Goal: Information Seeking & Learning: Learn about a topic

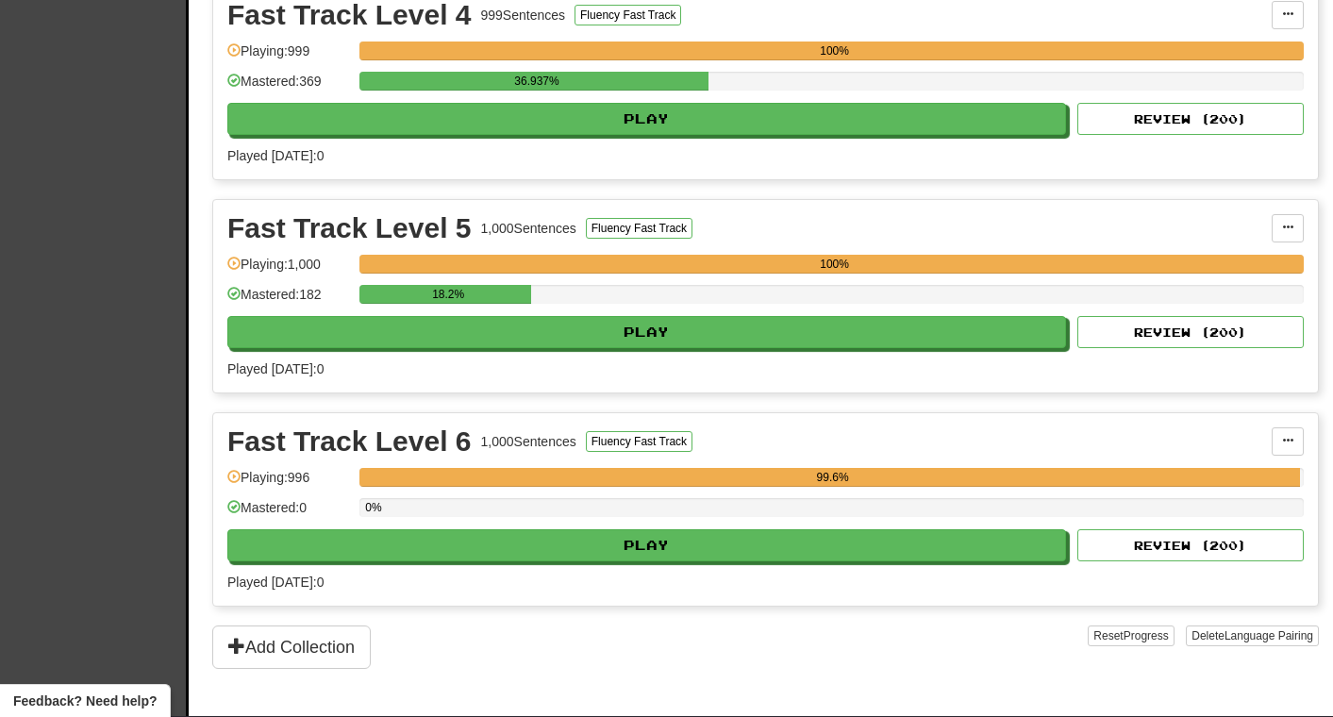
scroll to position [1135, 0]
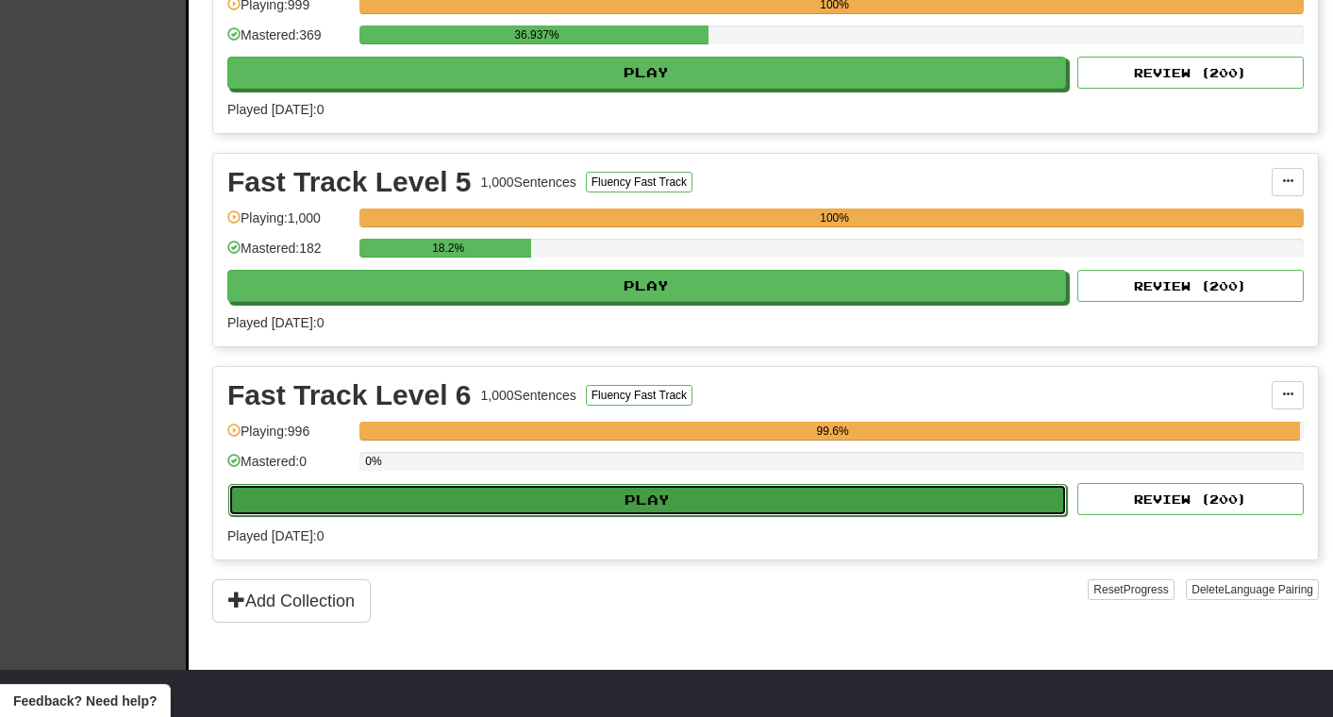
click at [880, 495] on button "Play" at bounding box center [647, 500] width 839 height 32
select select "***"
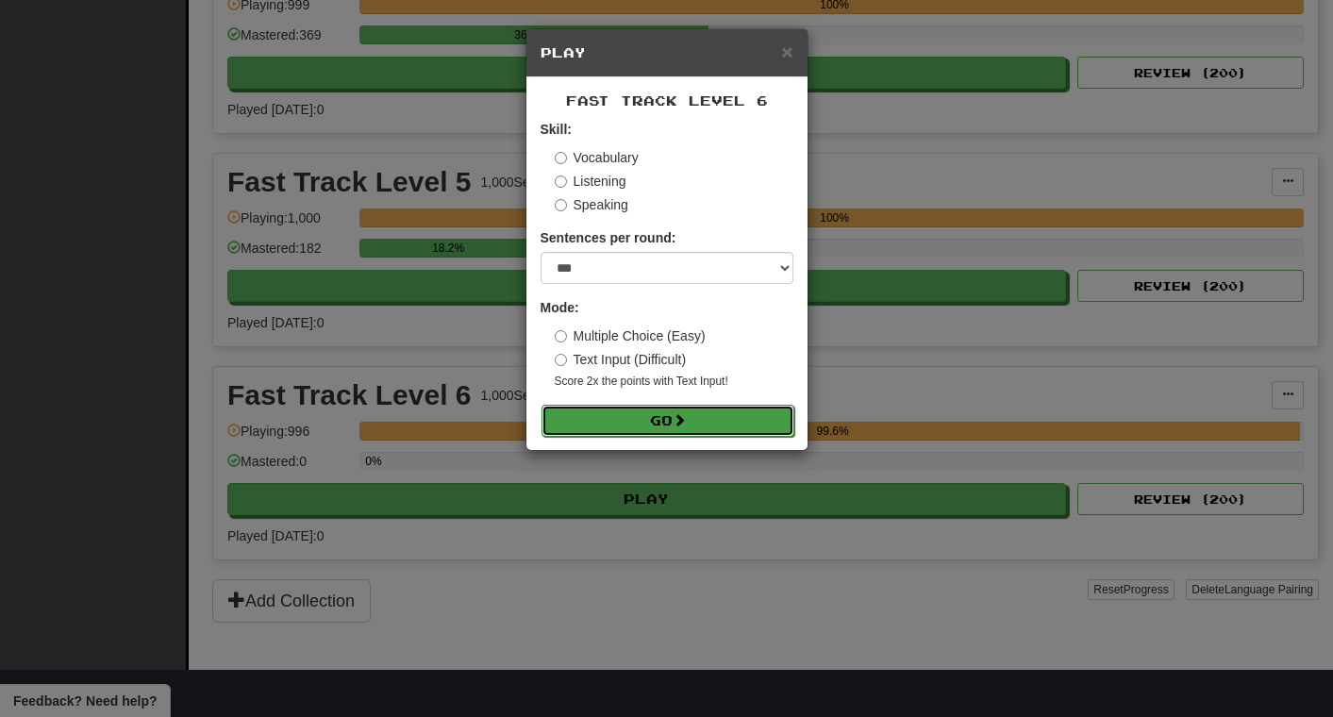
click at [700, 426] on button "Go" at bounding box center [668, 421] width 253 height 32
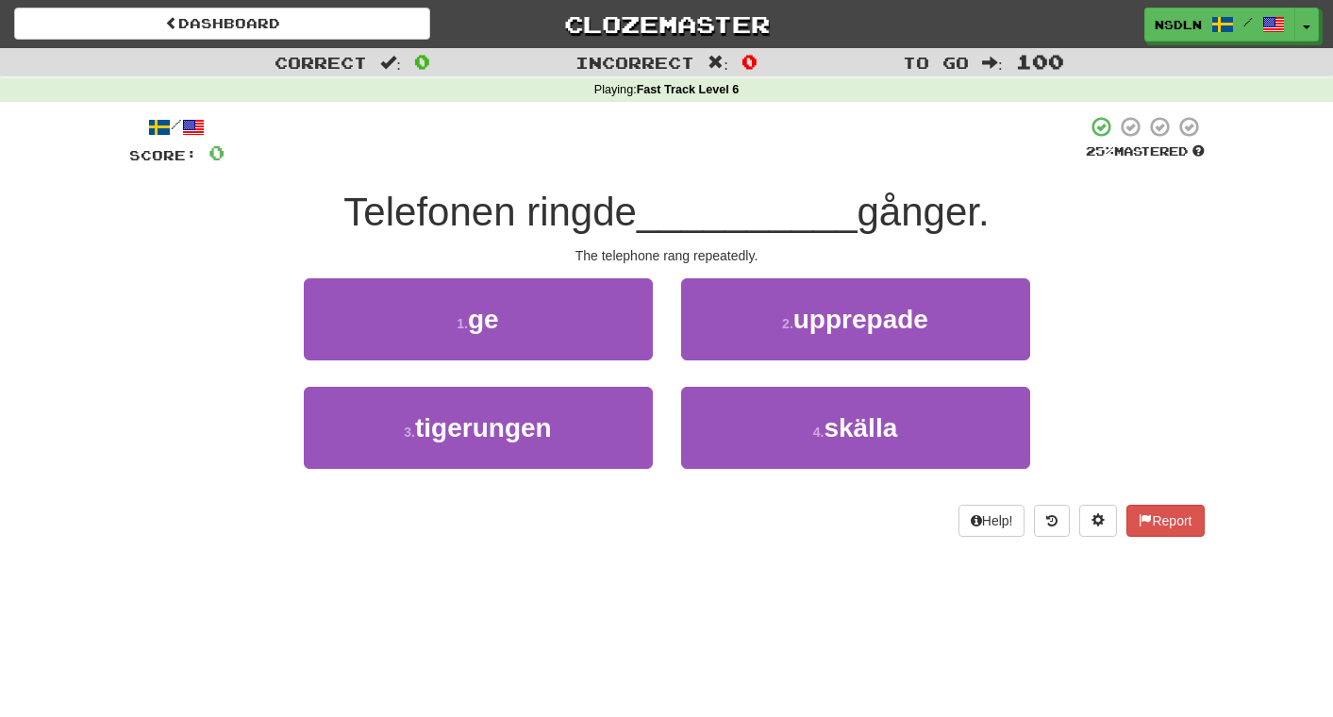
click at [1205, 351] on div "/ Score: 0 25 % Mastered Telefonen ringde __________ gånger. The telephone rang…" at bounding box center [667, 332] width 1104 height 461
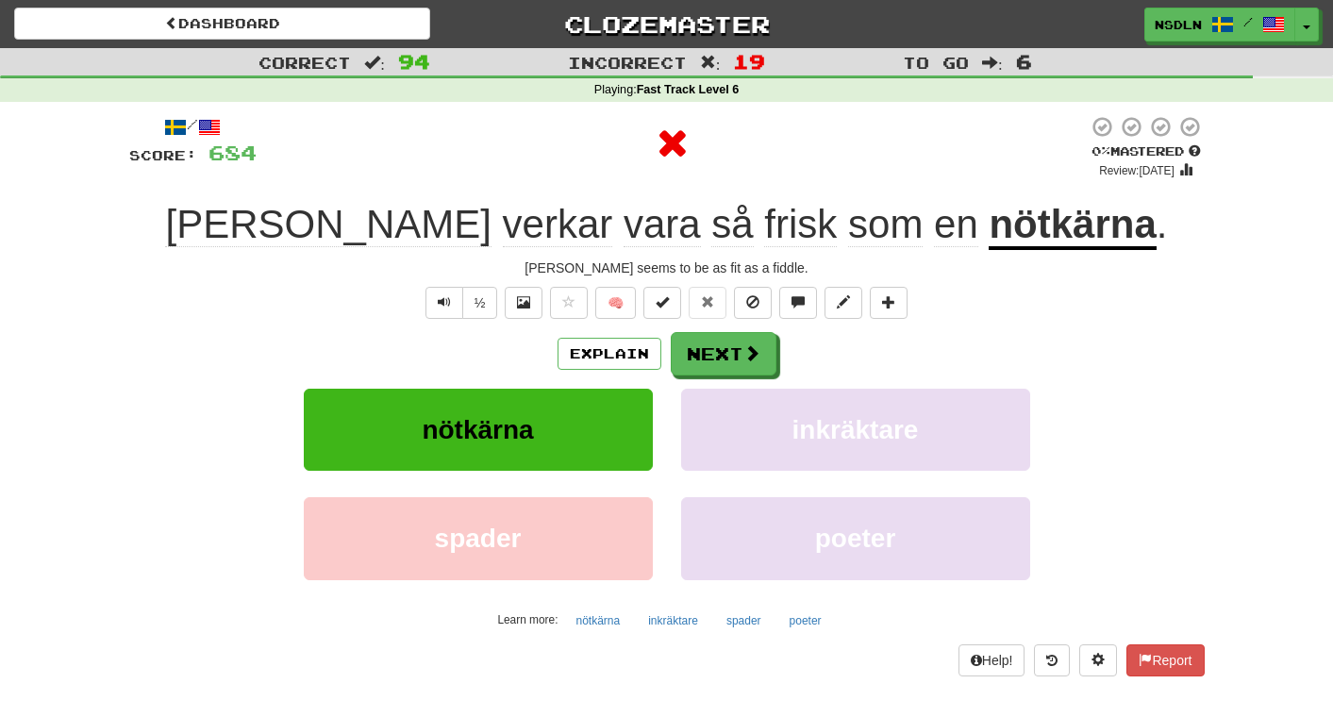
click at [989, 240] on u "nötkärna" at bounding box center [1072, 226] width 167 height 48
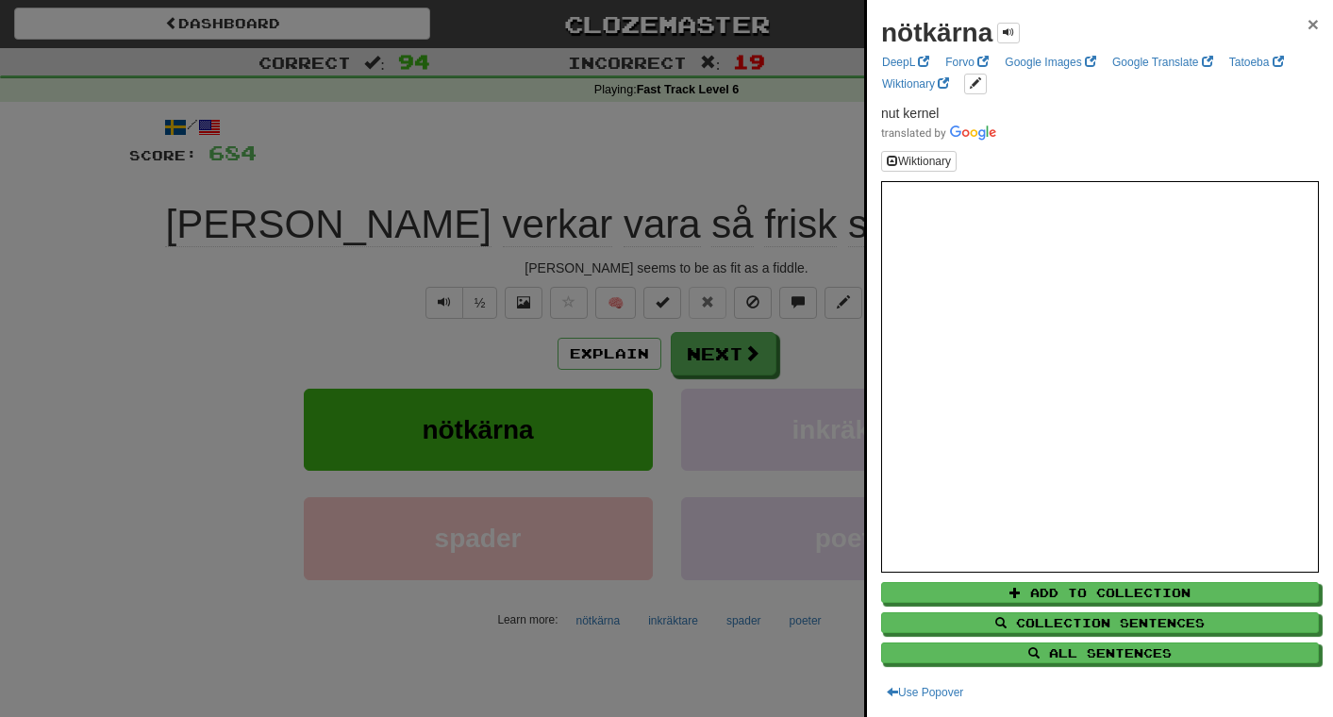
click at [1313, 28] on span "×" at bounding box center [1313, 24] width 11 height 22
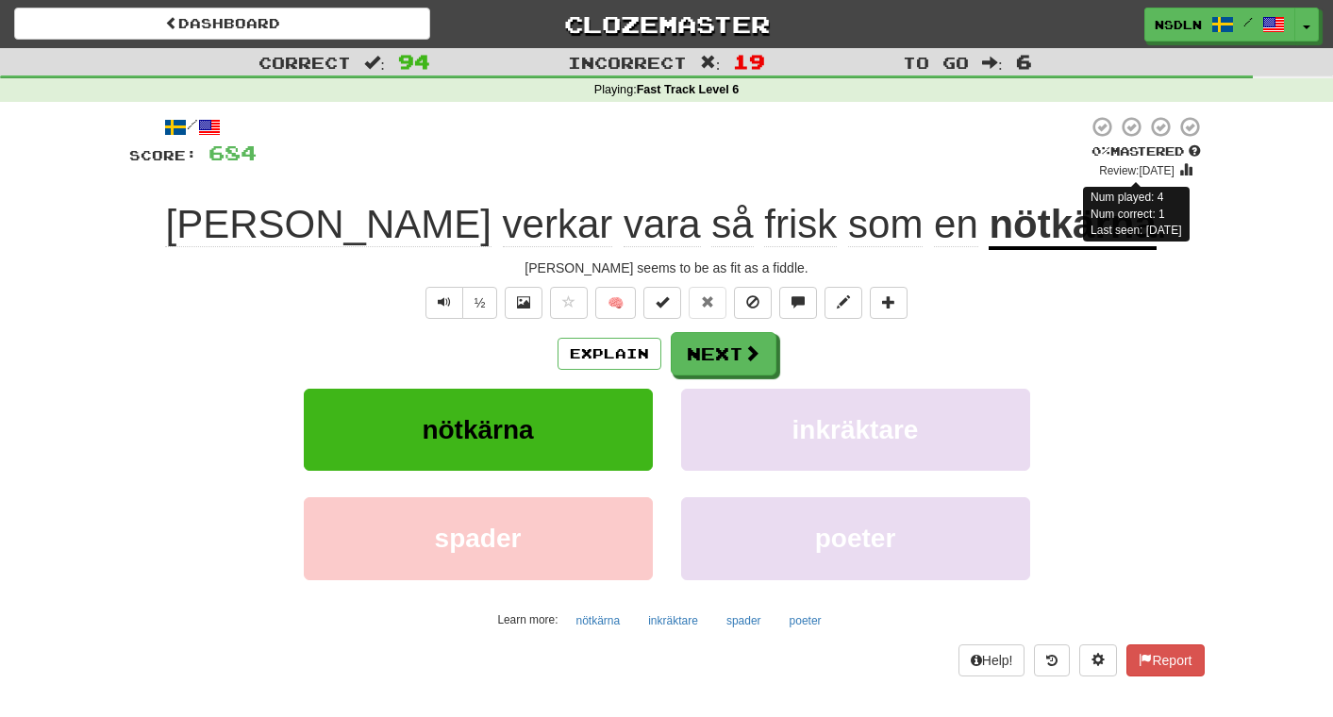
click at [1146, 176] on small "Review: 2025-08-18" at bounding box center [1136, 170] width 75 height 13
click at [1249, 190] on div "Correct : 94 Incorrect : 19 To go : 6 Playing : Fast Track Level 6 / Score: 684…" at bounding box center [666, 375] width 1333 height 655
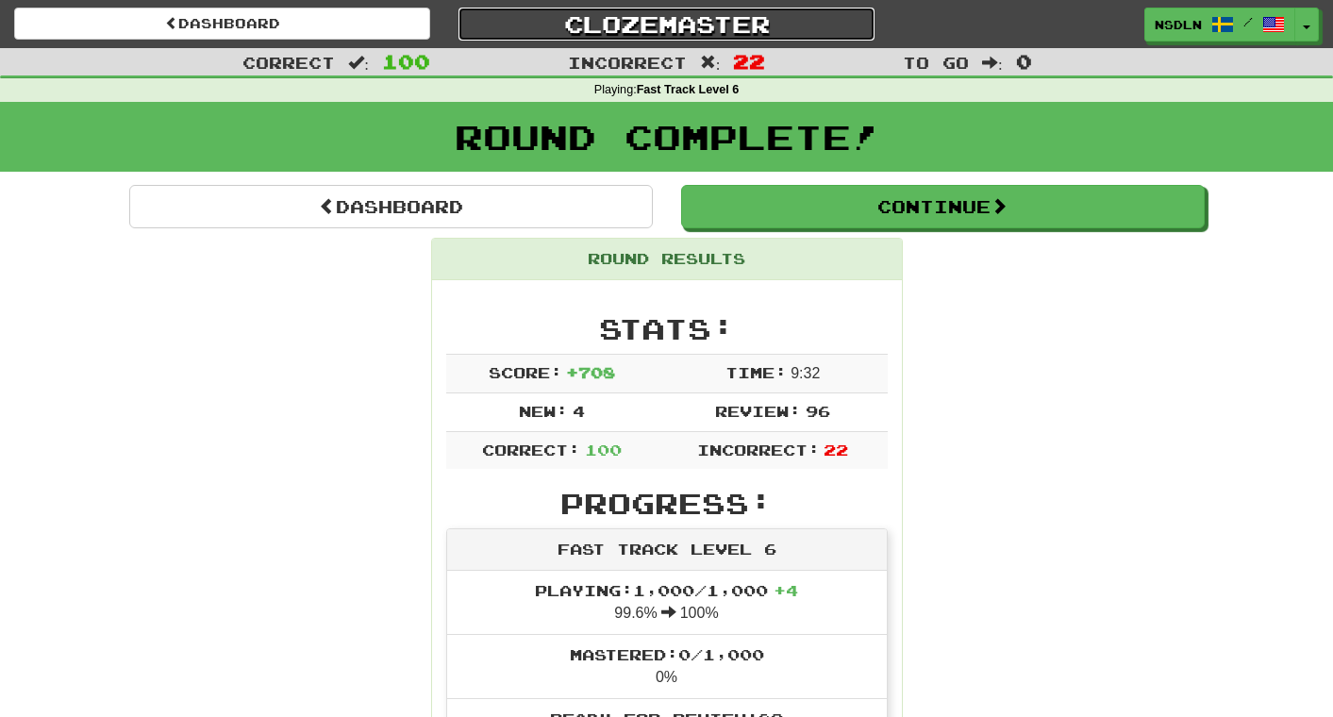
click at [676, 32] on link "Clozemaster" at bounding box center [667, 24] width 416 height 33
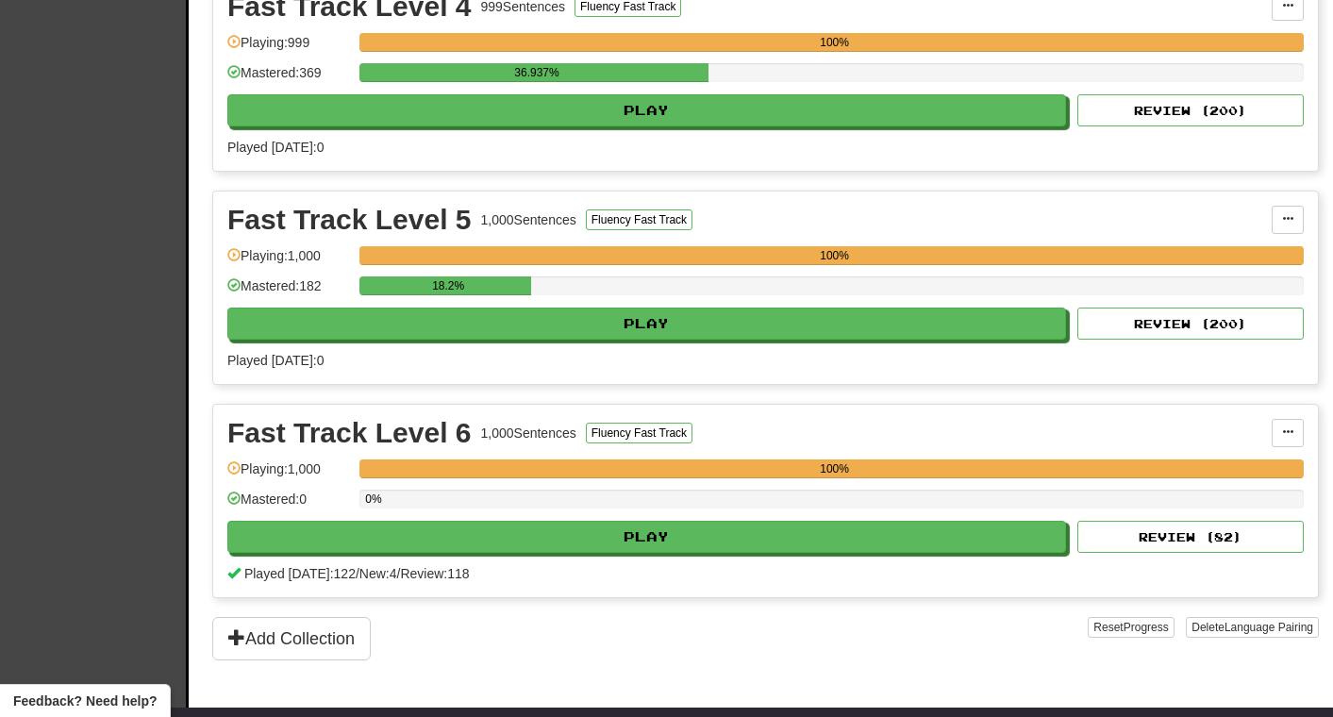
scroll to position [1129, 0]
